Goal: Navigation & Orientation: Find specific page/section

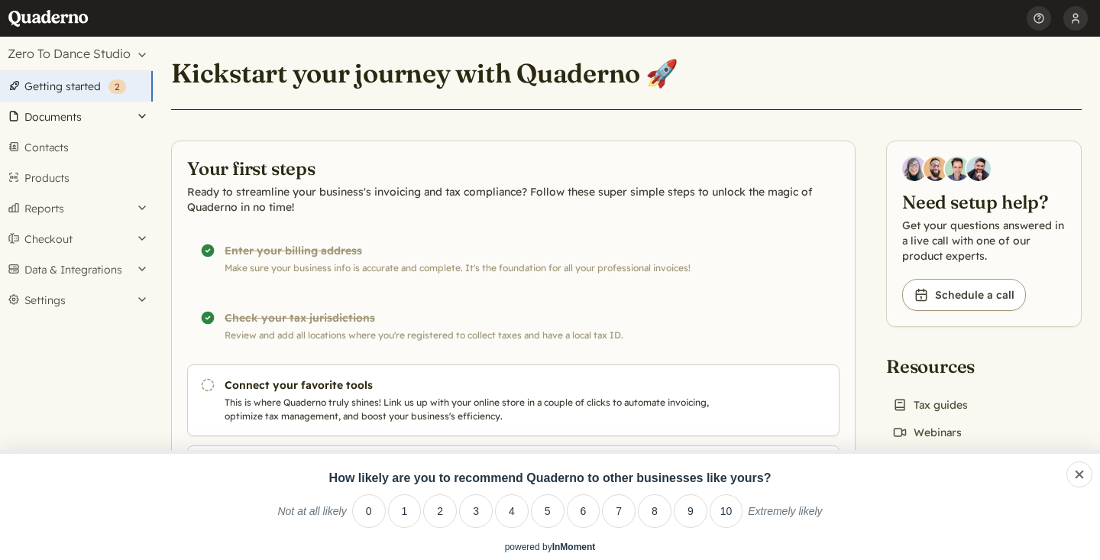
click at [71, 118] on button "Documents" at bounding box center [76, 117] width 153 height 31
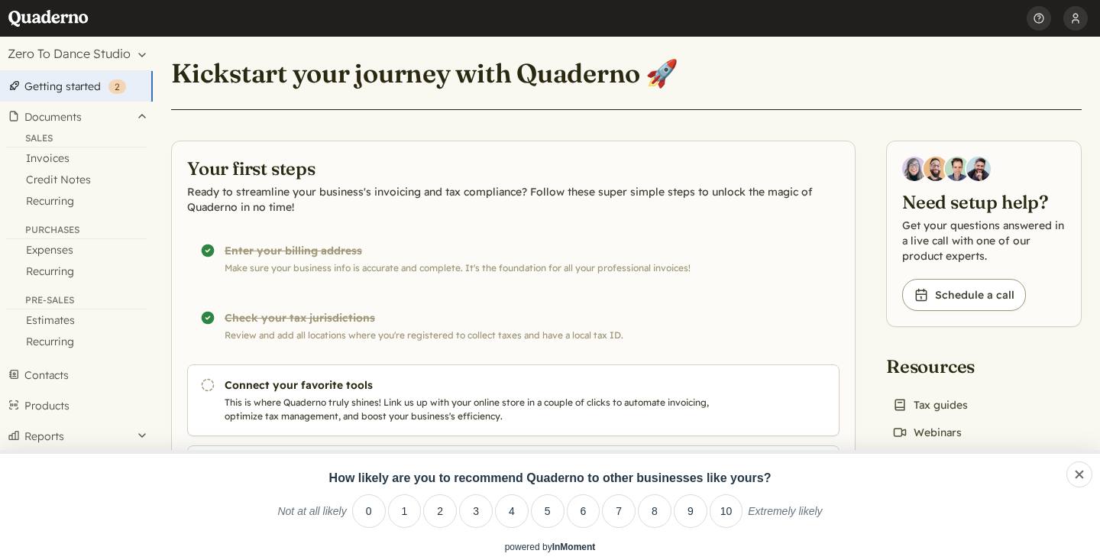
click at [63, 89] on link "Getting started ( 2 )" at bounding box center [76, 86] width 153 height 31
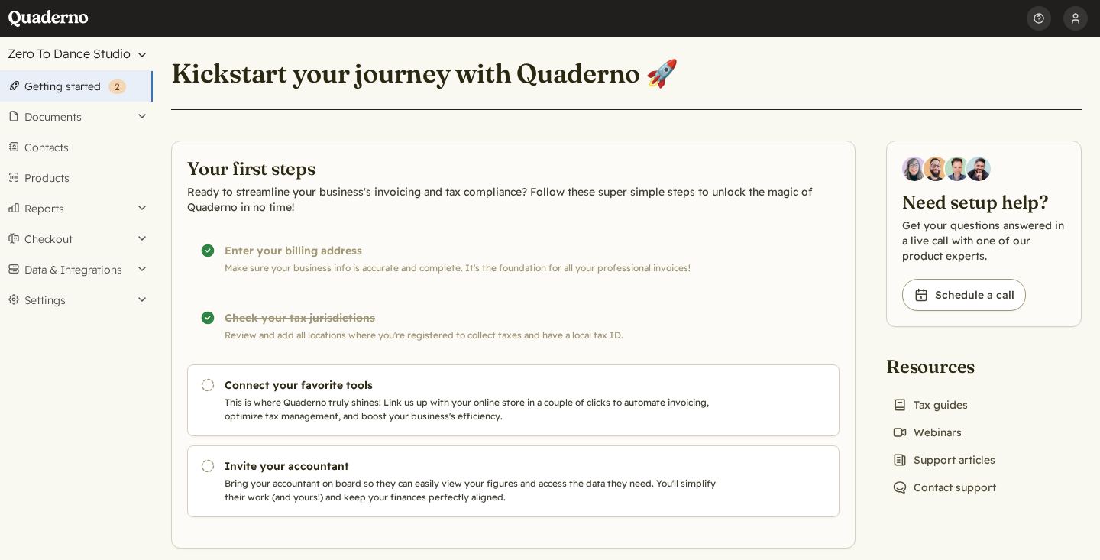
click at [97, 49] on button "Zero To Dance Studio" at bounding box center [76, 54] width 153 height 34
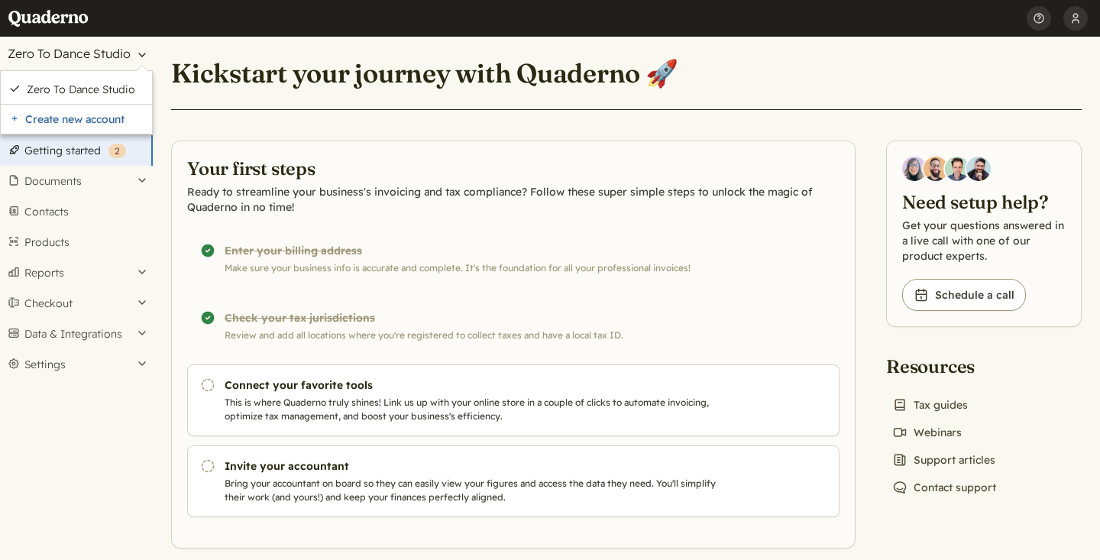
scroll to position [19, 0]
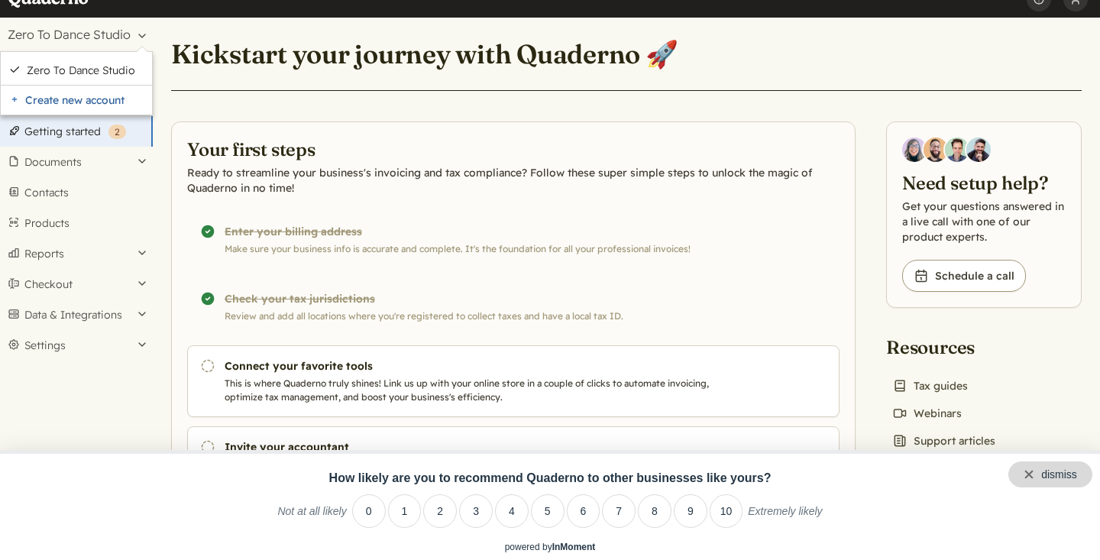
click at [1084, 478] on div "dismiss" at bounding box center [1051, 474] width 84 height 26
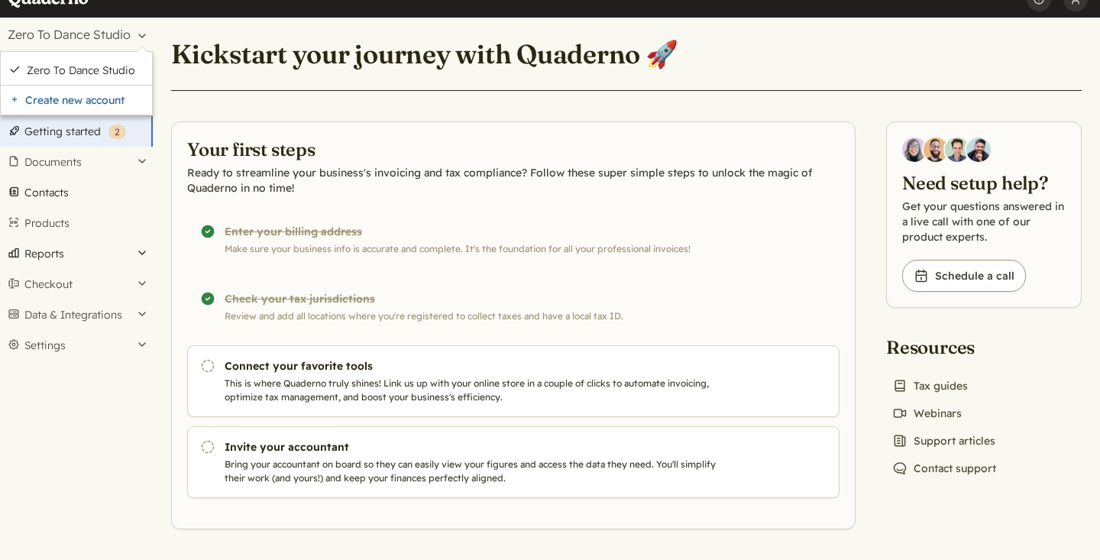
click at [53, 197] on link "Contacts" at bounding box center [76, 192] width 153 height 31
